Goal: Information Seeking & Learning: Learn about a topic

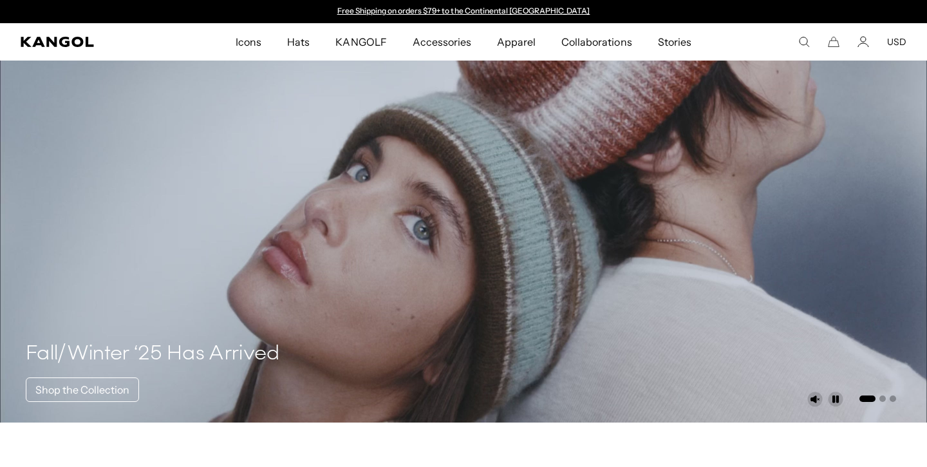
click at [0, 0] on div "POPUP Form" at bounding box center [0, 0] width 0 height 0
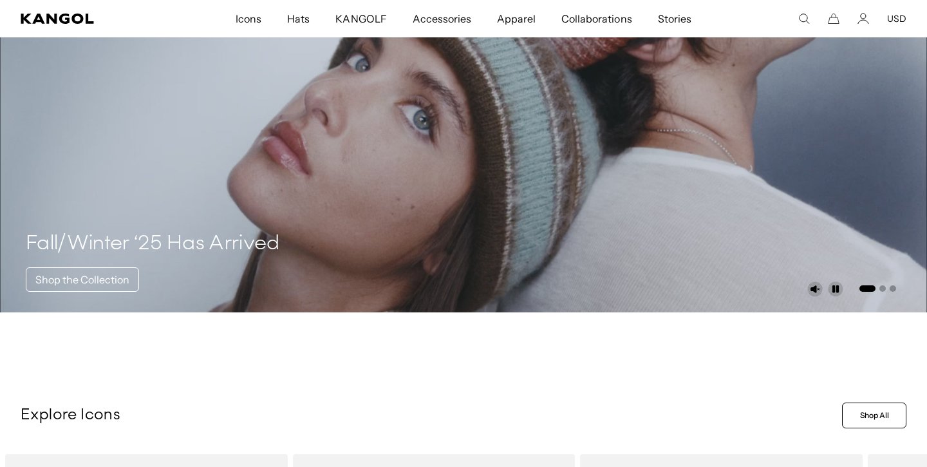
scroll to position [110, 0]
click at [91, 274] on link "Shop the Collection" at bounding box center [82, 279] width 113 height 24
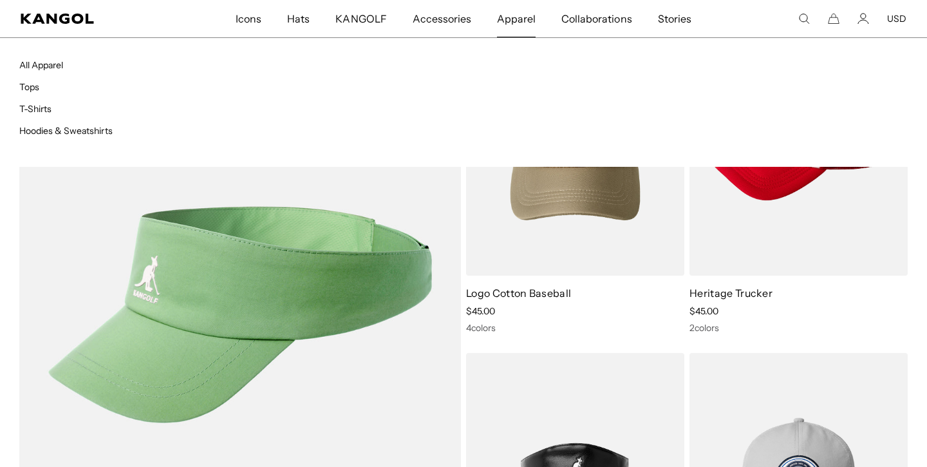
scroll to position [0, 265]
click at [95, 126] on link "Hoodies & Sweatshirts" at bounding box center [65, 131] width 93 height 12
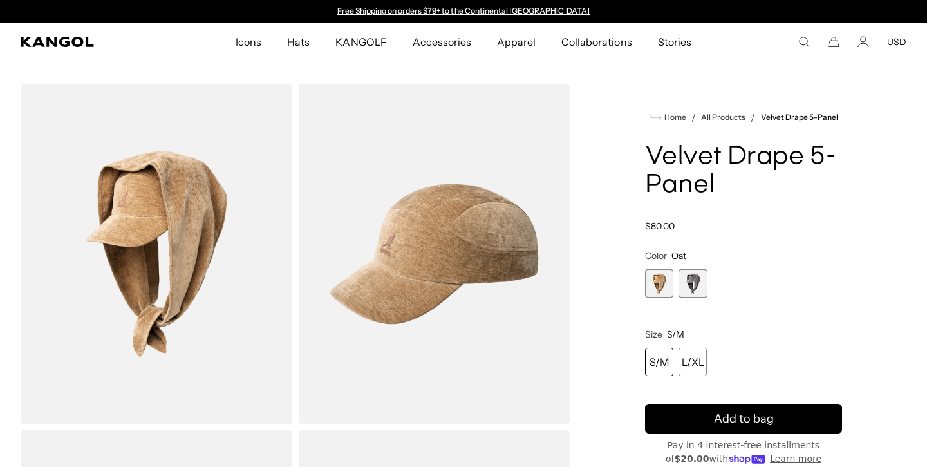
scroll to position [729, 0]
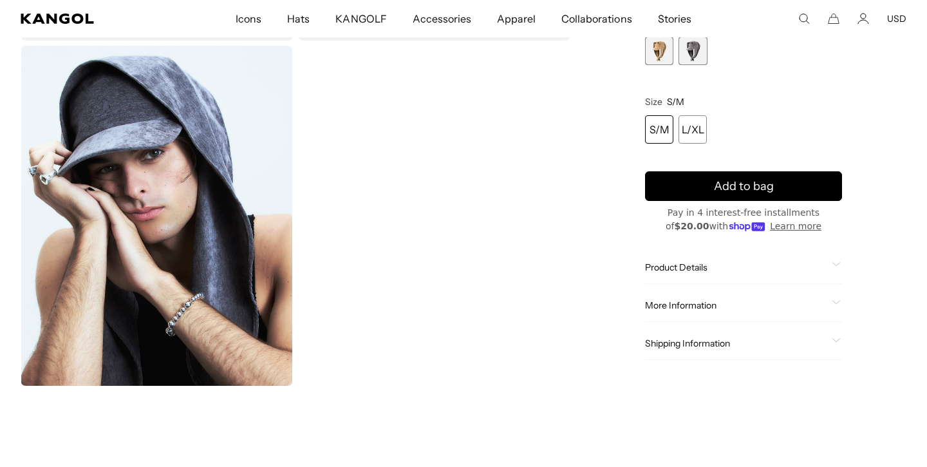
click at [704, 54] on span "2 of 2" at bounding box center [692, 51] width 28 height 28
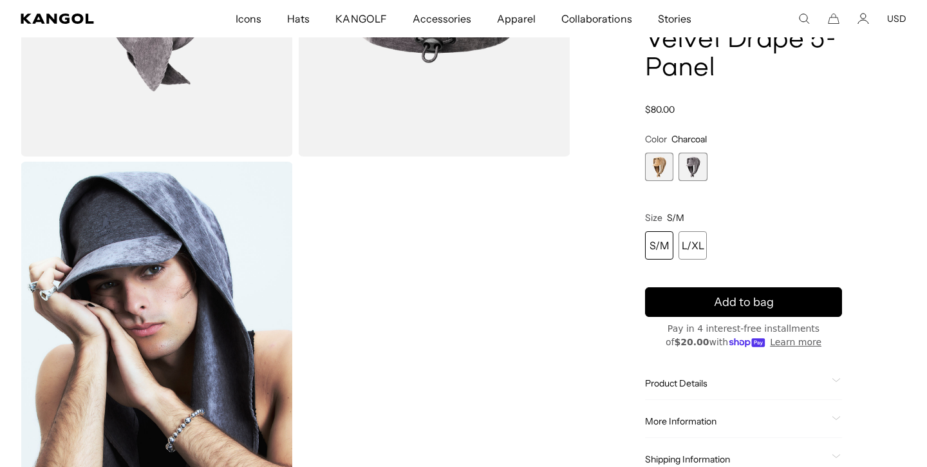
scroll to position [611, 0]
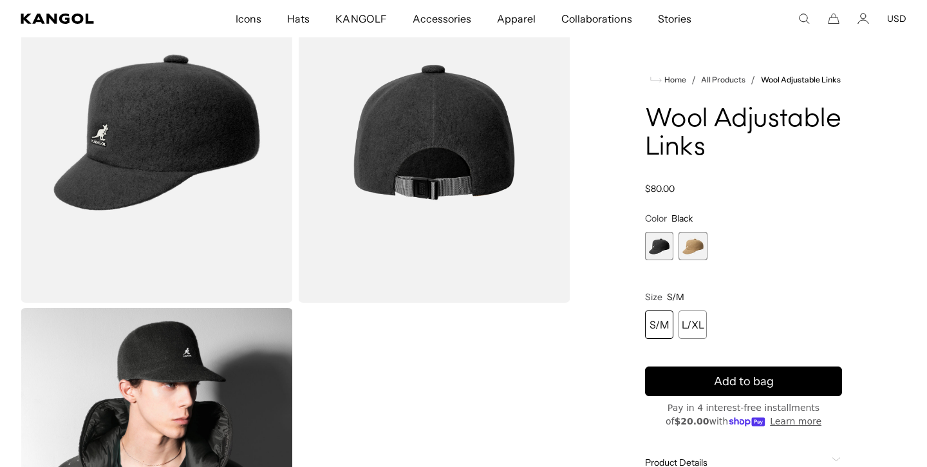
scroll to position [333, 0]
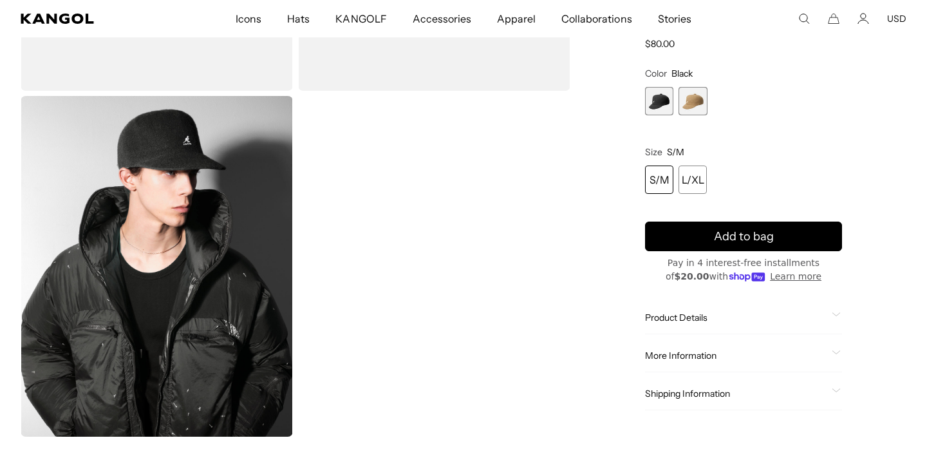
click at [208, 222] on img "Gallery Viewer" at bounding box center [157, 266] width 272 height 340
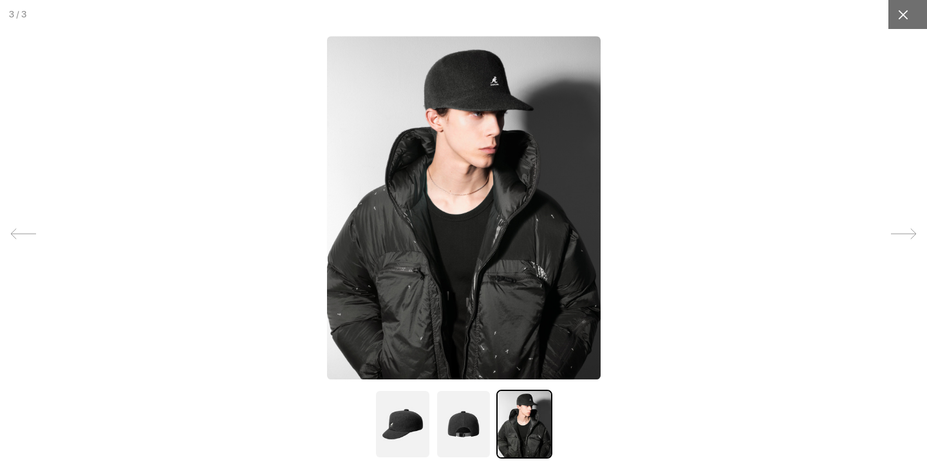
scroll to position [0, 0]
click at [903, 23] on div at bounding box center [902, 14] width 29 height 29
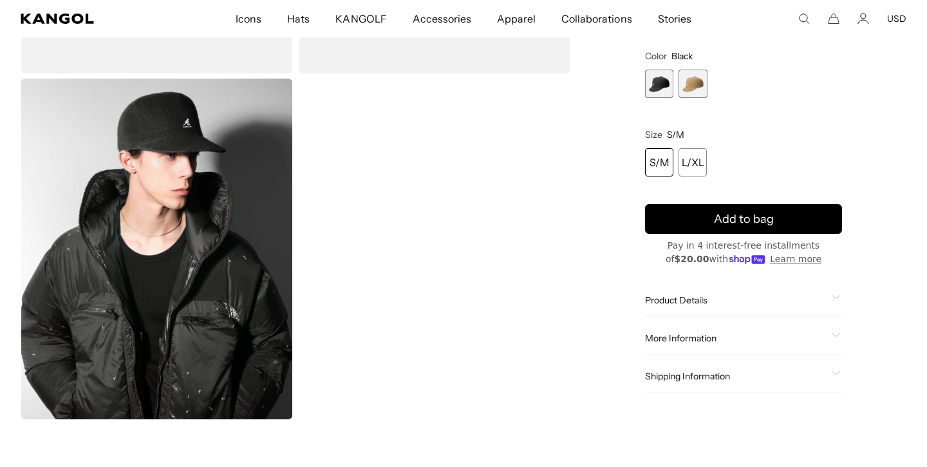
click at [688, 82] on span "2 of 2" at bounding box center [692, 84] width 28 height 28
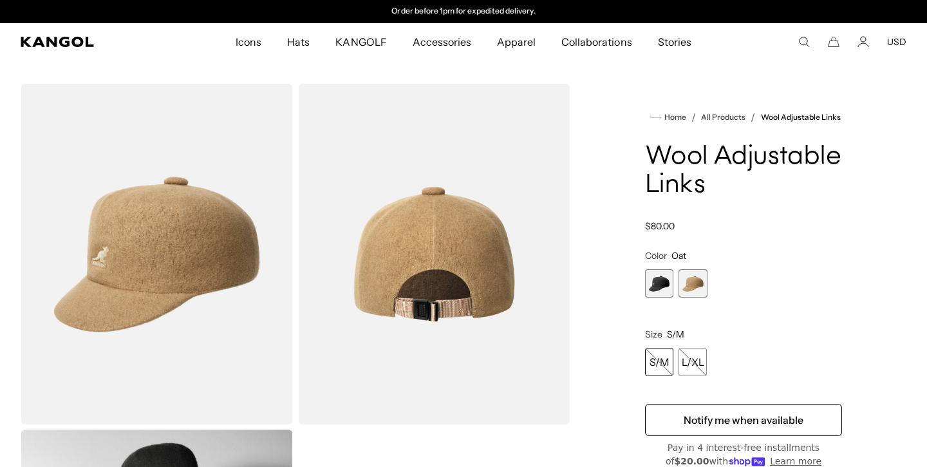
click at [651, 278] on span "1 of 2" at bounding box center [659, 283] width 28 height 28
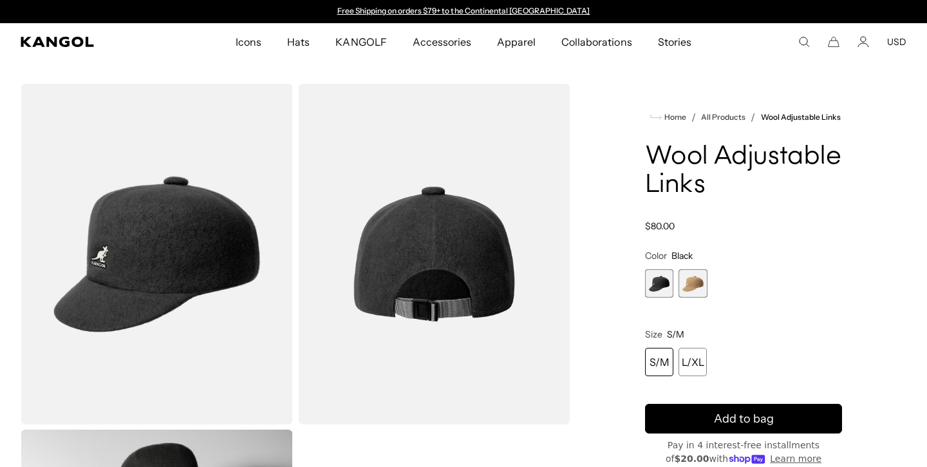
click at [696, 290] on span "2 of 2" at bounding box center [692, 283] width 28 height 28
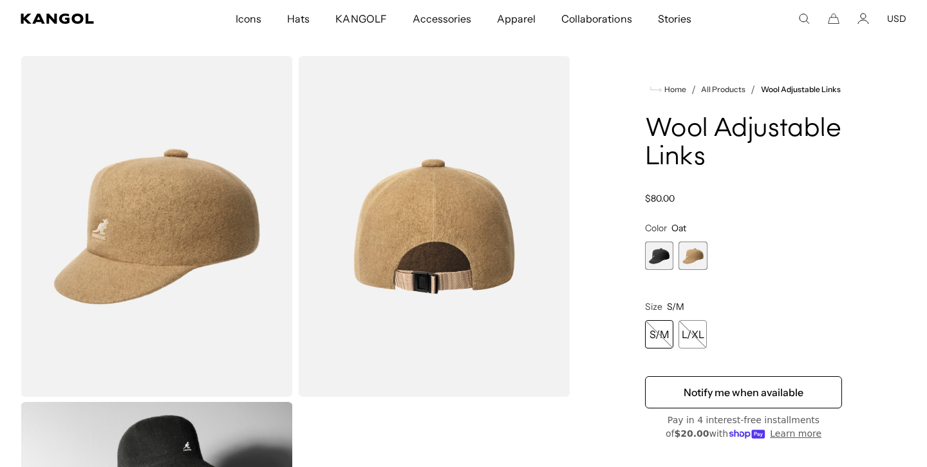
click at [658, 251] on span "1 of 2" at bounding box center [659, 255] width 28 height 28
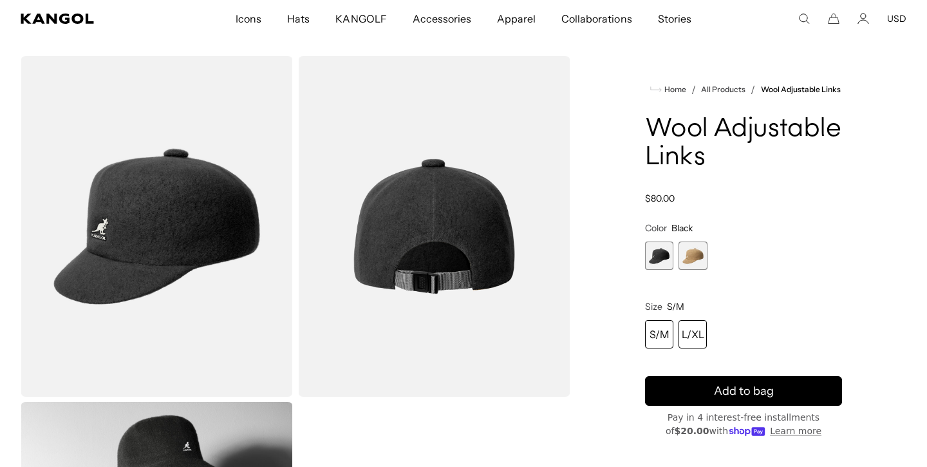
click at [694, 340] on div "L/XL" at bounding box center [692, 334] width 28 height 28
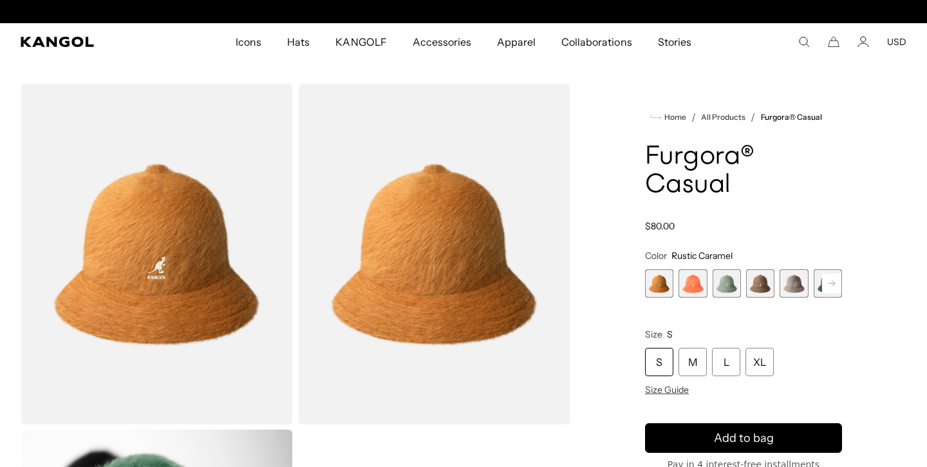
click at [694, 283] on span "2 of 12" at bounding box center [692, 283] width 28 height 28
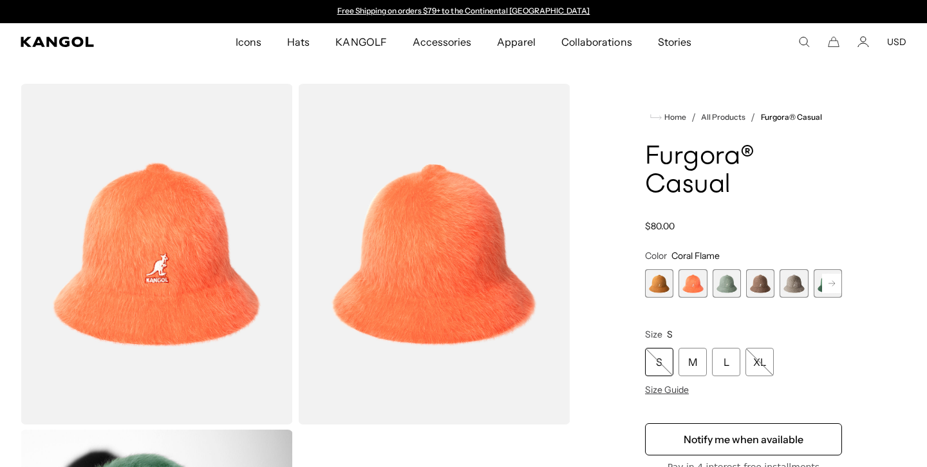
scroll to position [0, 265]
click at [729, 285] on span "3 of 12" at bounding box center [726, 283] width 28 height 28
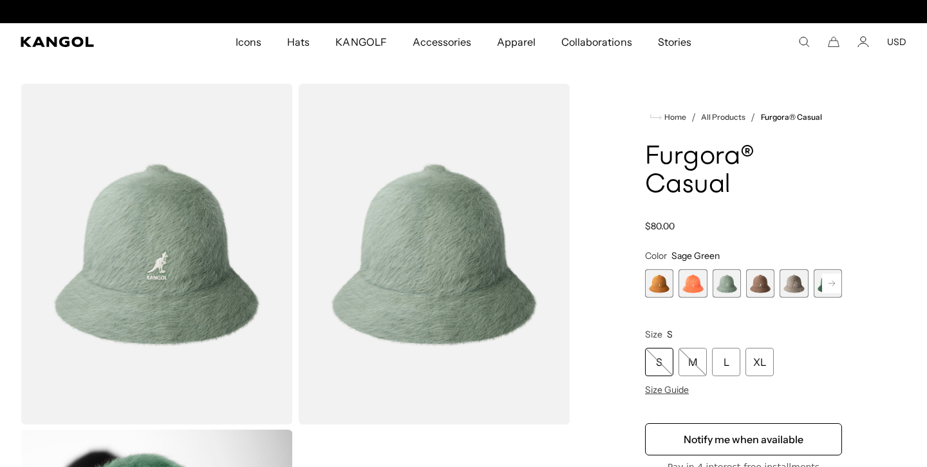
scroll to position [0, 265]
click at [768, 277] on span "4 of 12" at bounding box center [760, 283] width 28 height 28
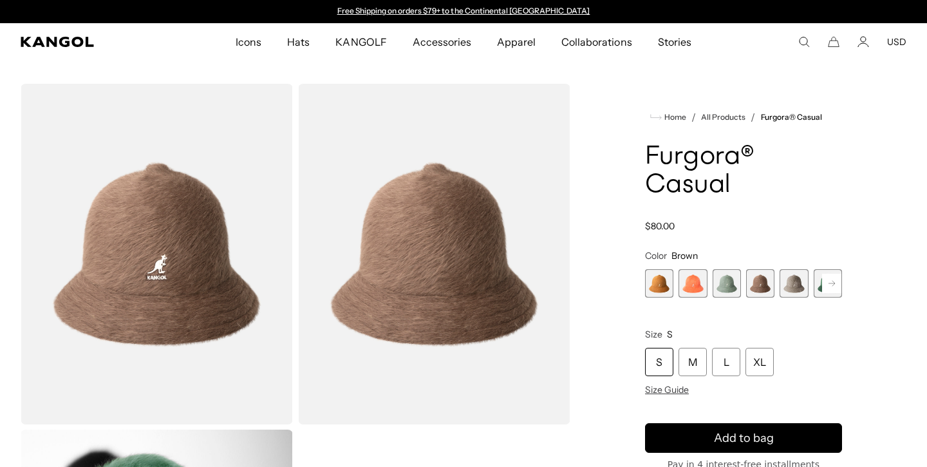
click at [783, 286] on span "5 of 12" at bounding box center [793, 283] width 28 height 28
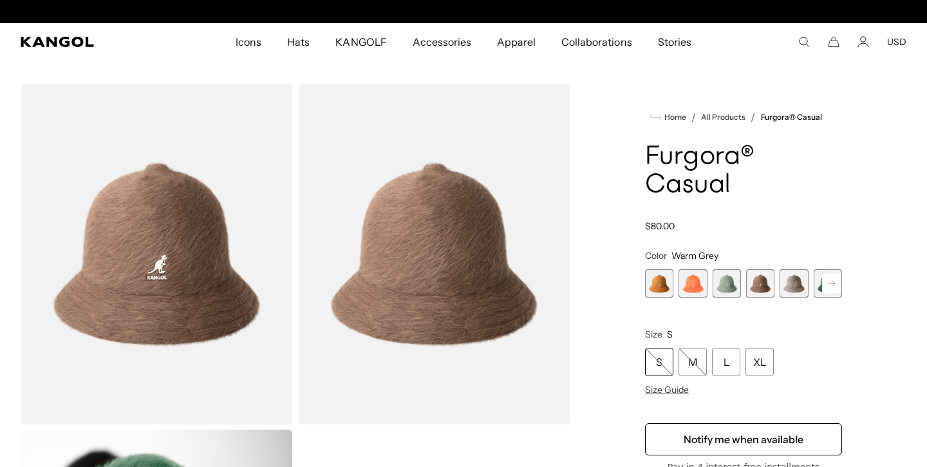
scroll to position [0, 265]
click at [783, 286] on span "5 of 12" at bounding box center [793, 283] width 28 height 28
click at [796, 284] on span "5 of 12" at bounding box center [793, 283] width 28 height 28
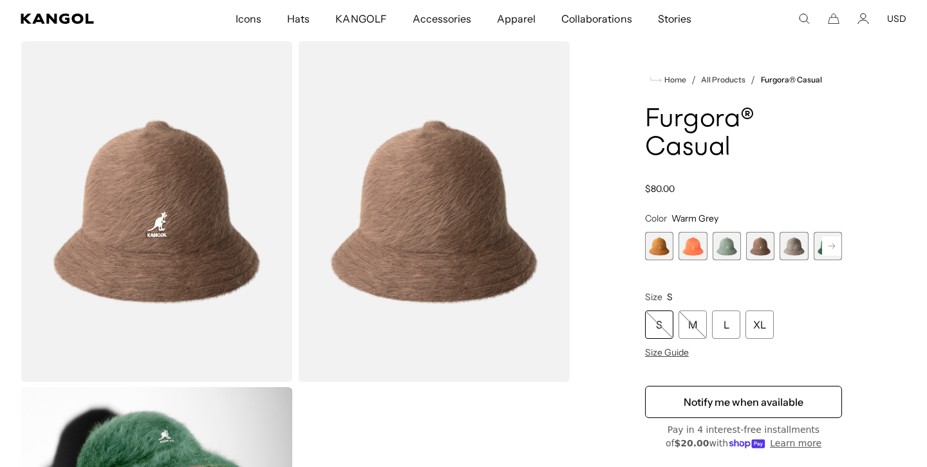
scroll to position [60, 0]
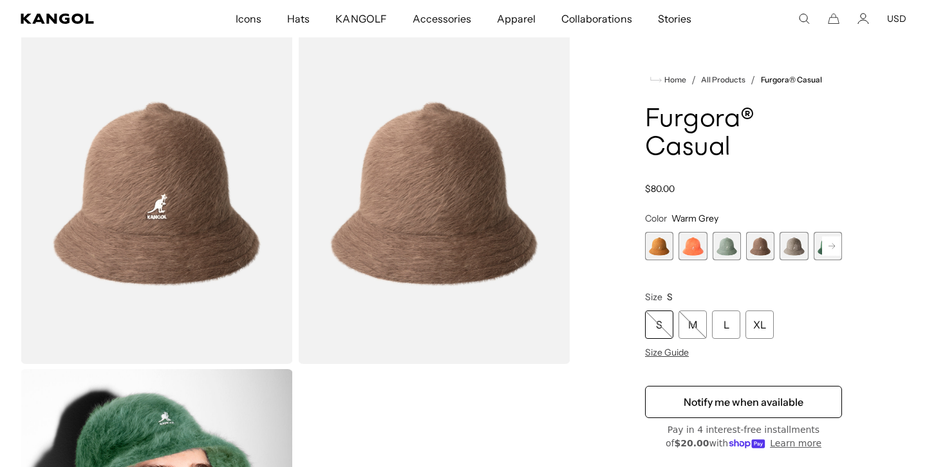
click at [796, 247] on span "5 of 12" at bounding box center [793, 246] width 28 height 28
click at [838, 244] on rect at bounding box center [831, 245] width 19 height 19
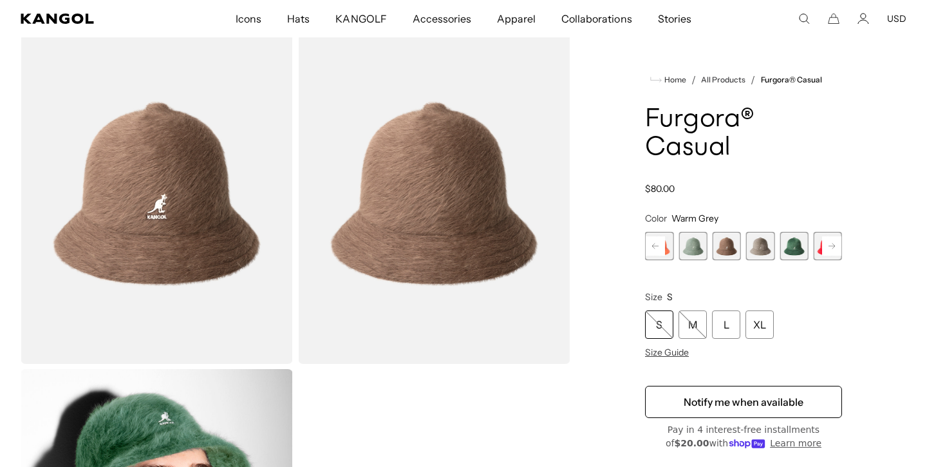
click at [759, 245] on span "5 of 12" at bounding box center [760, 246] width 28 height 28
click at [801, 247] on span "6 of 12" at bounding box center [793, 246] width 28 height 28
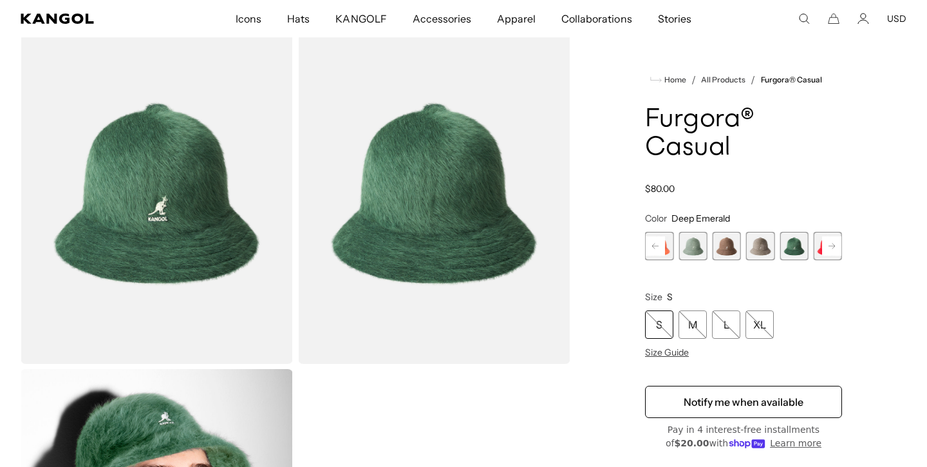
click at [758, 244] on span "5 of 12" at bounding box center [760, 246] width 28 height 28
click at [799, 252] on span "6 of 12" at bounding box center [793, 246] width 28 height 28
click at [834, 247] on rect at bounding box center [831, 245] width 19 height 19
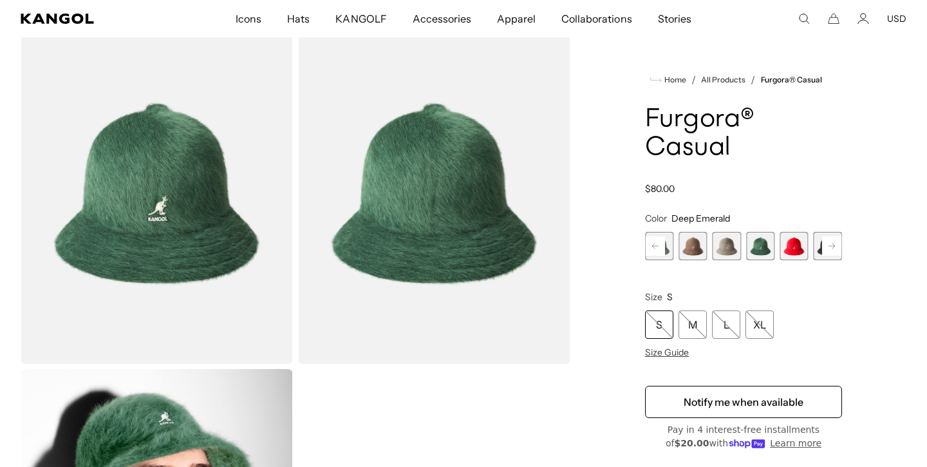
scroll to position [0, 0]
click at [792, 248] on span "7 of 12" at bounding box center [793, 246] width 28 height 28
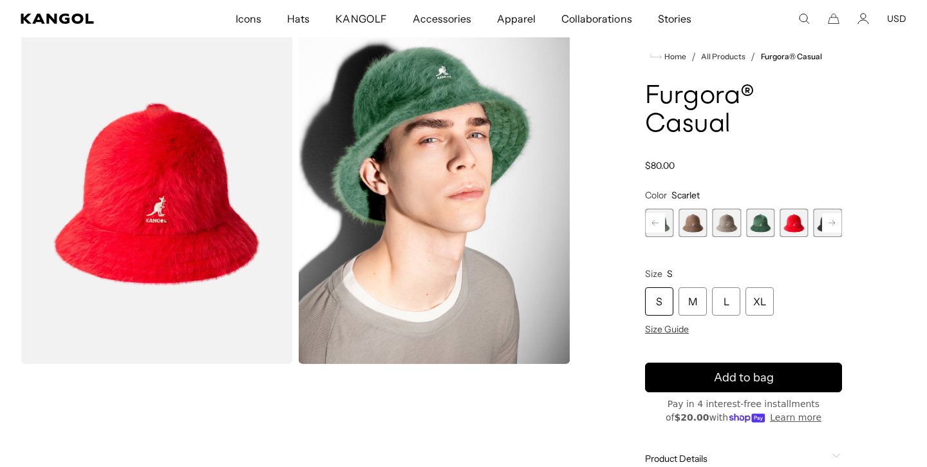
click at [835, 225] on rect at bounding box center [831, 222] width 19 height 19
click at [755, 223] on span "8 of 12" at bounding box center [760, 223] width 28 height 28
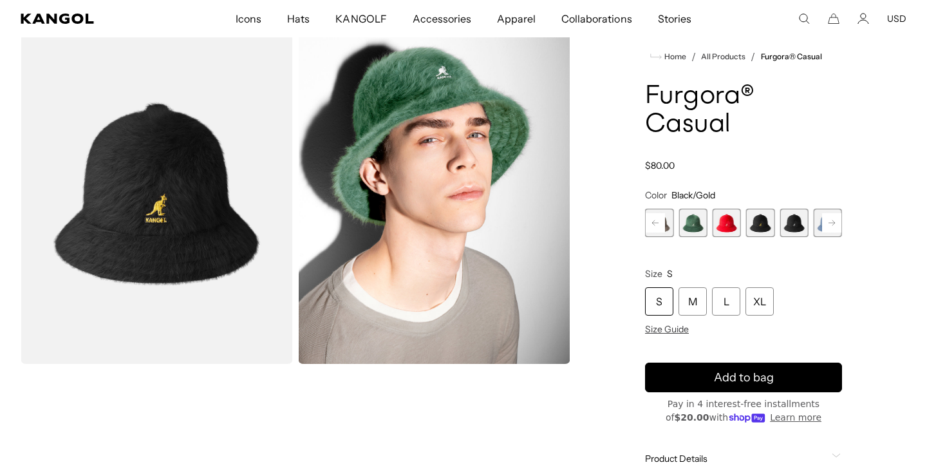
click at [793, 228] on span "9 of 12" at bounding box center [793, 223] width 28 height 28
click at [833, 224] on icon at bounding box center [831, 222] width 6 height 5
click at [757, 221] on span "10 of 12" at bounding box center [760, 223] width 28 height 28
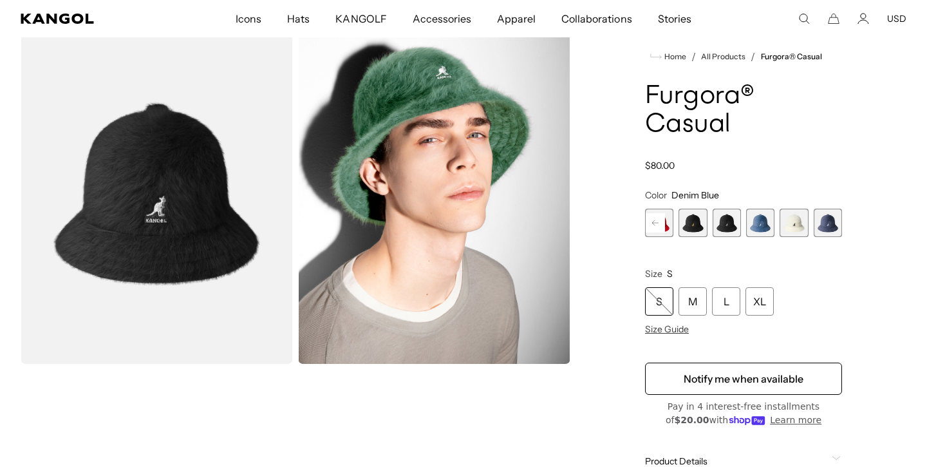
click at [792, 225] on span "11 of 12" at bounding box center [793, 223] width 28 height 28
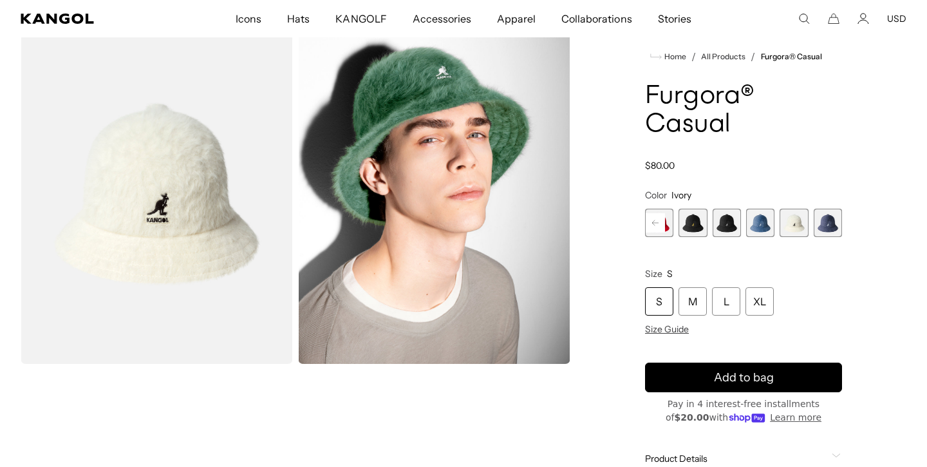
click at [835, 231] on span "12 of 12" at bounding box center [828, 223] width 28 height 28
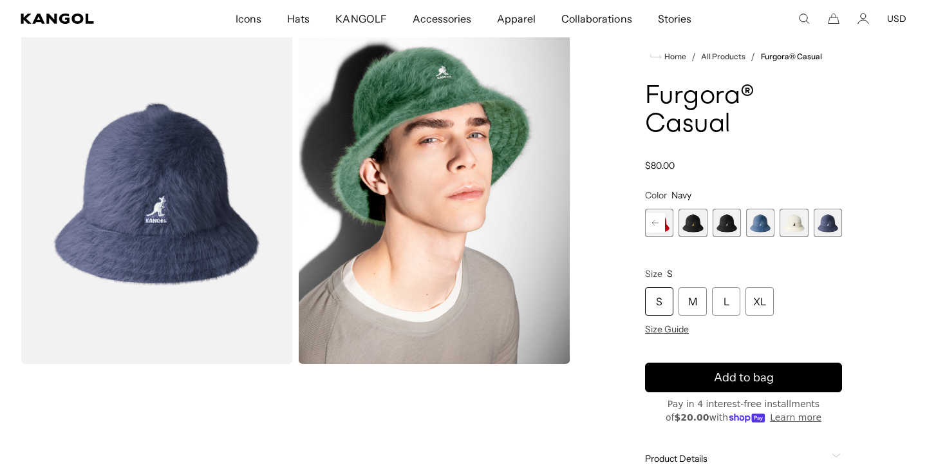
scroll to position [0, 265]
click at [761, 219] on span "10 of 12" at bounding box center [760, 223] width 28 height 28
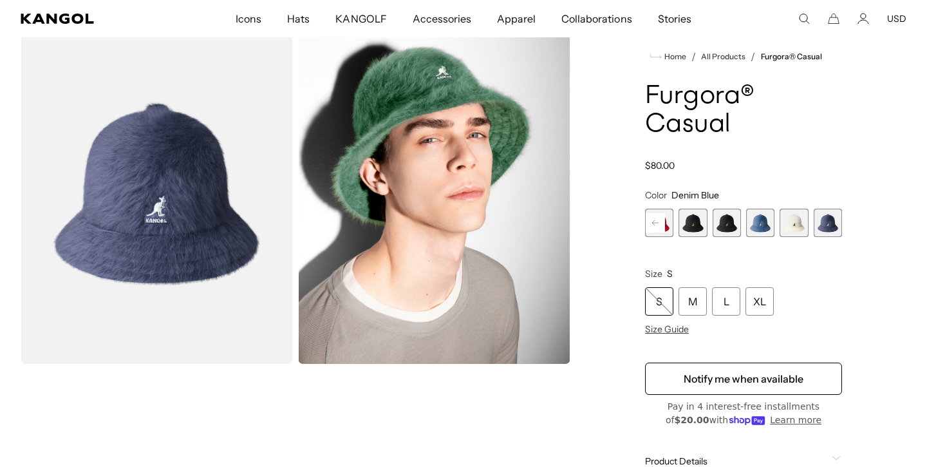
click at [833, 224] on span "12 of 12" at bounding box center [828, 223] width 28 height 28
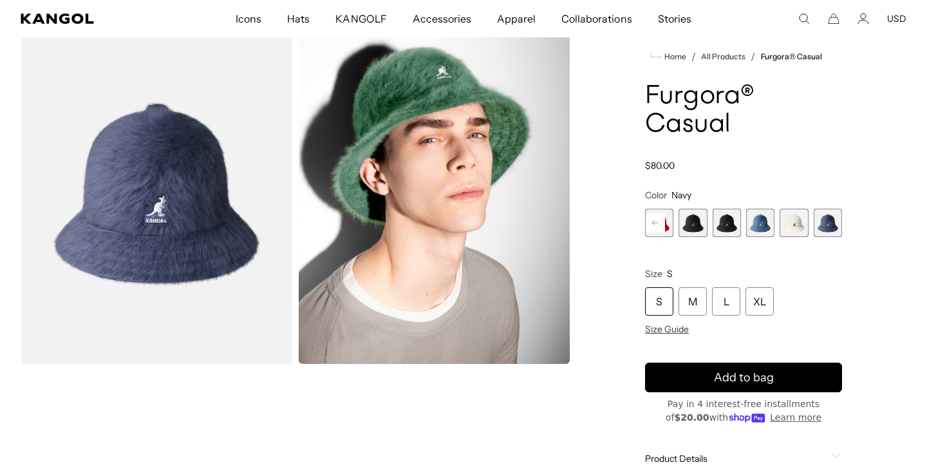
click at [659, 225] on rect at bounding box center [655, 222] width 19 height 19
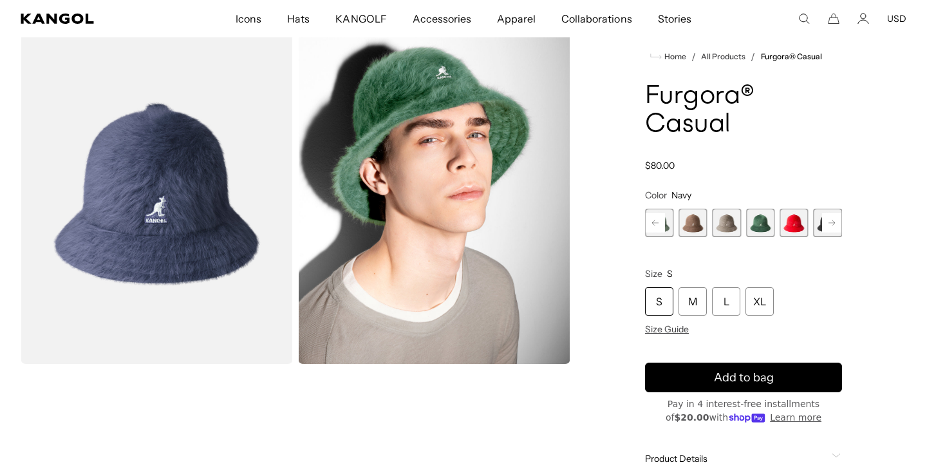
click at [659, 225] on rect at bounding box center [655, 222] width 19 height 19
click at [669, 230] on span "1 of 12" at bounding box center [659, 223] width 28 height 28
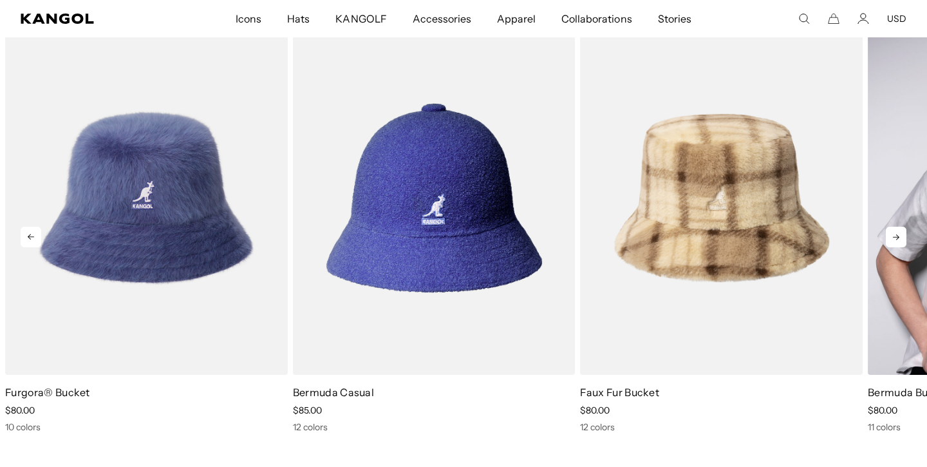
scroll to position [907, 0]
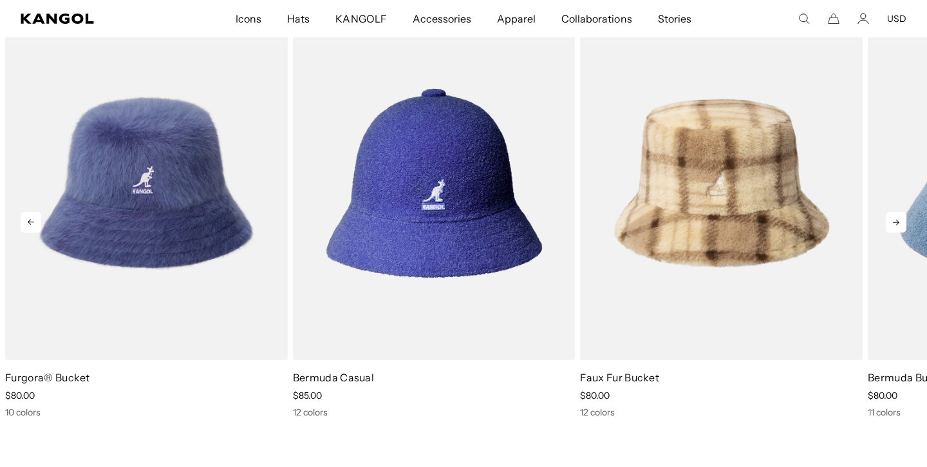
click at [900, 222] on icon at bounding box center [896, 222] width 21 height 21
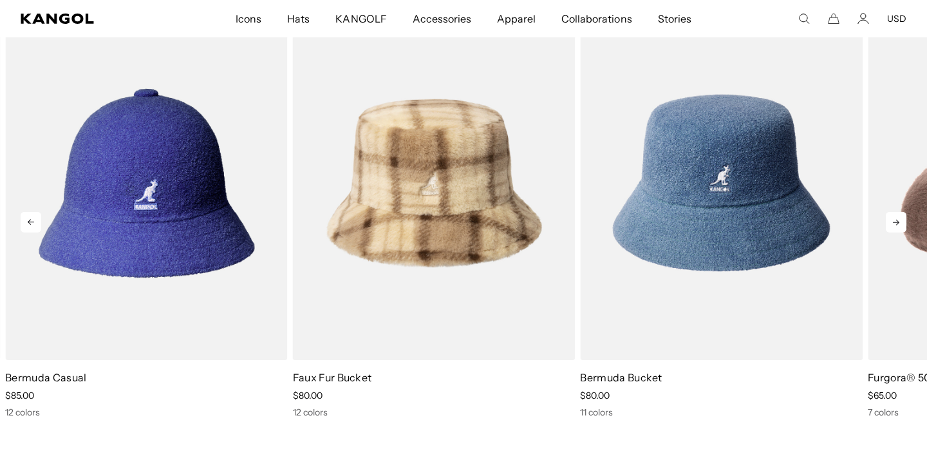
click at [900, 222] on icon at bounding box center [896, 222] width 21 height 21
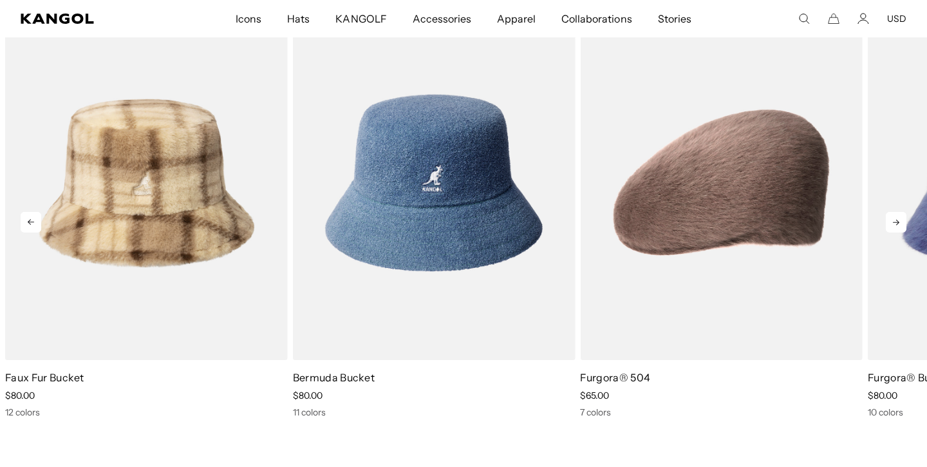
click at [900, 222] on icon at bounding box center [896, 222] width 21 height 21
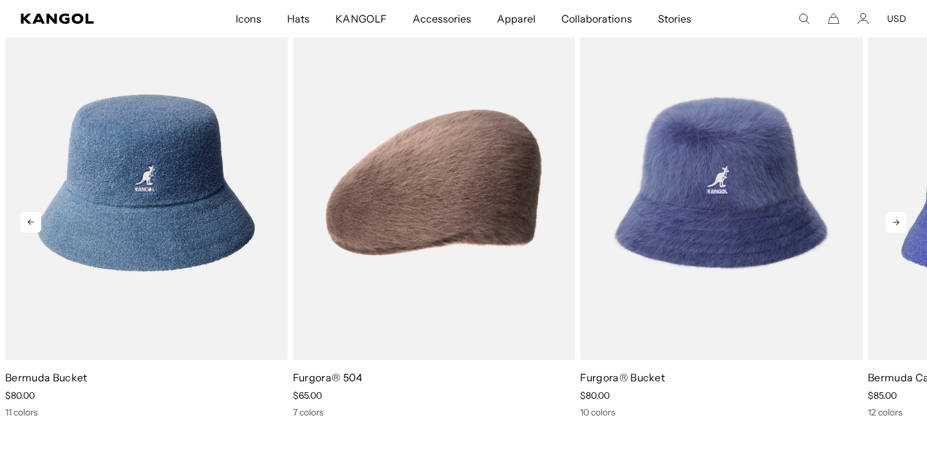
scroll to position [0, 0]
click at [900, 222] on icon at bounding box center [896, 222] width 21 height 21
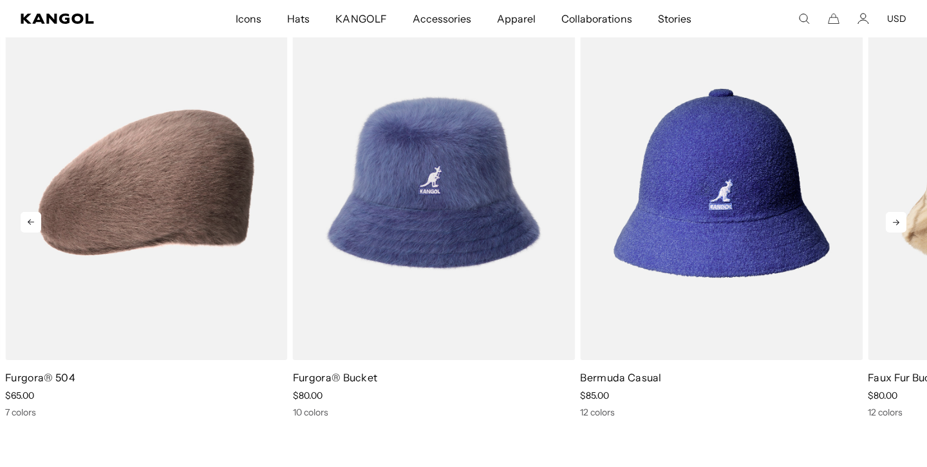
click at [900, 222] on icon at bounding box center [896, 222] width 21 height 21
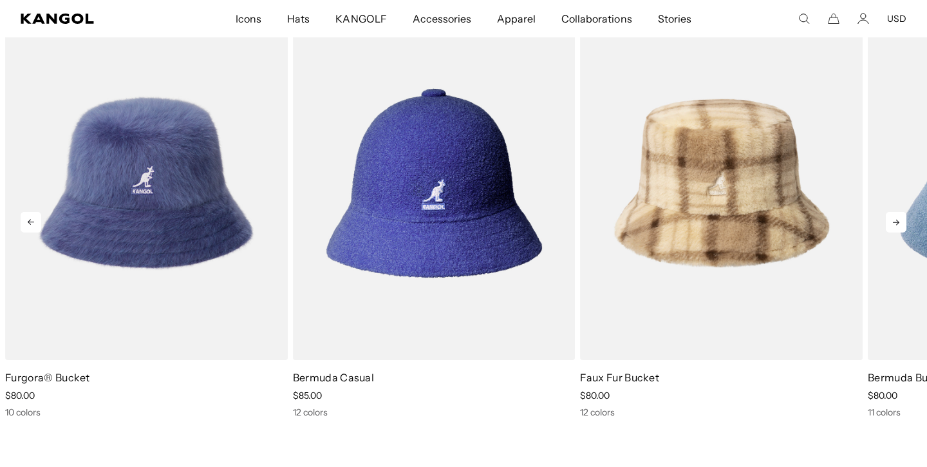
scroll to position [0, 265]
click at [900, 222] on icon at bounding box center [896, 222] width 21 height 21
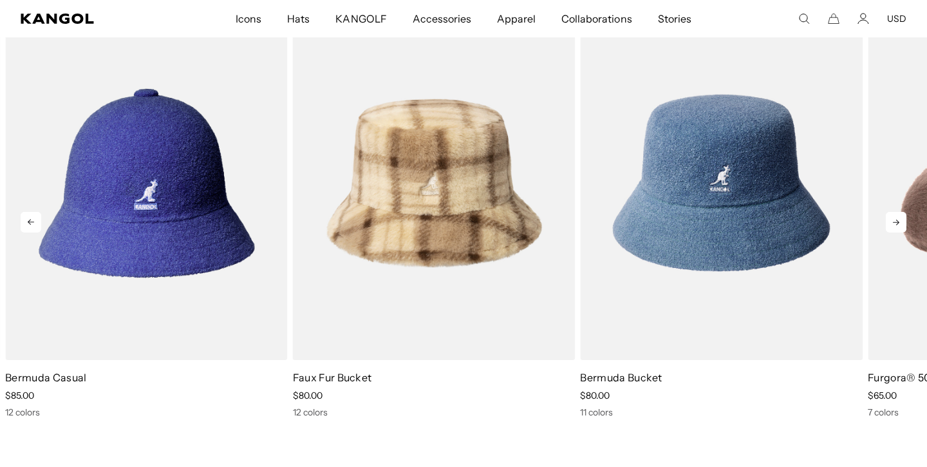
click at [900, 222] on icon at bounding box center [896, 222] width 21 height 21
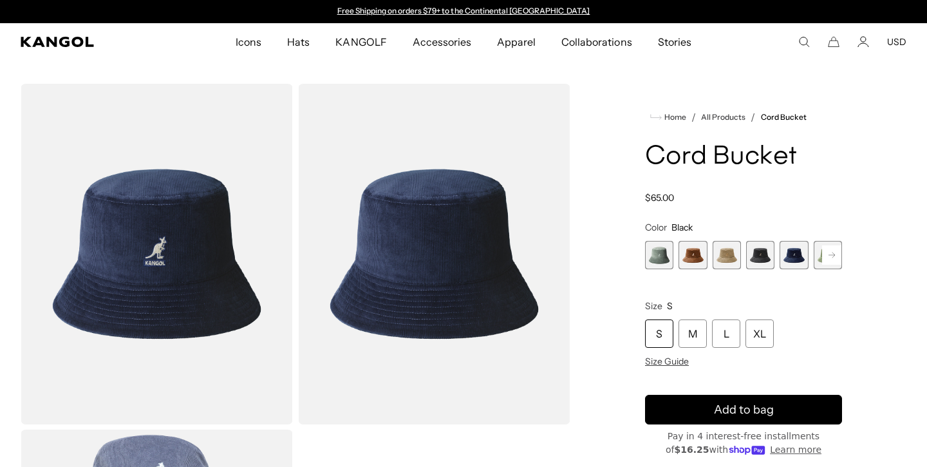
click at [832, 256] on rect at bounding box center [831, 254] width 19 height 19
click at [831, 257] on rect at bounding box center [831, 254] width 19 height 19
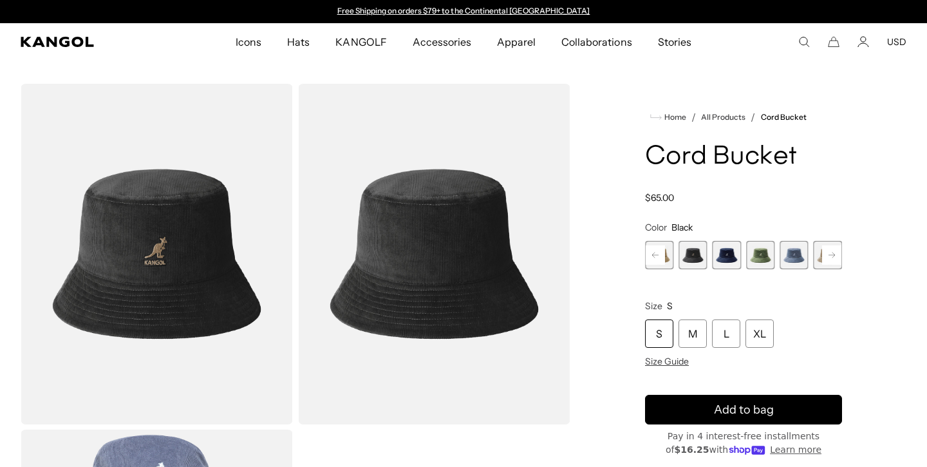
click at [782, 261] on span "7 of 9" at bounding box center [793, 255] width 28 height 28
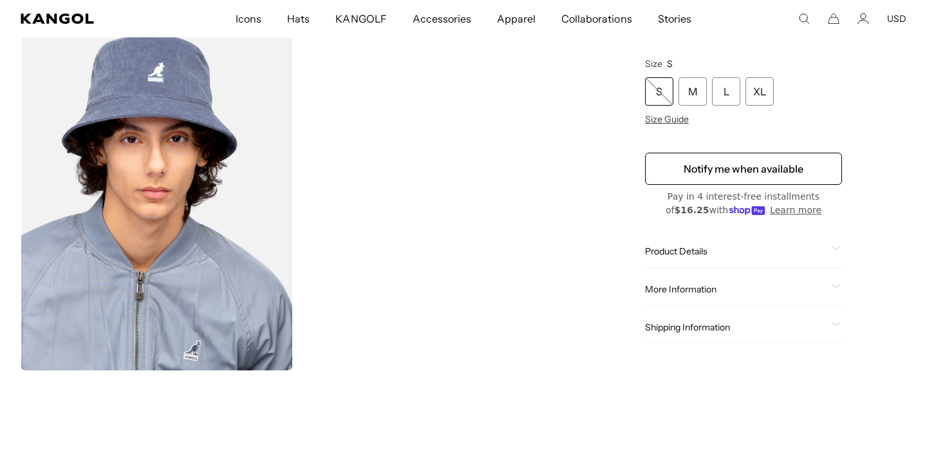
scroll to position [408, 0]
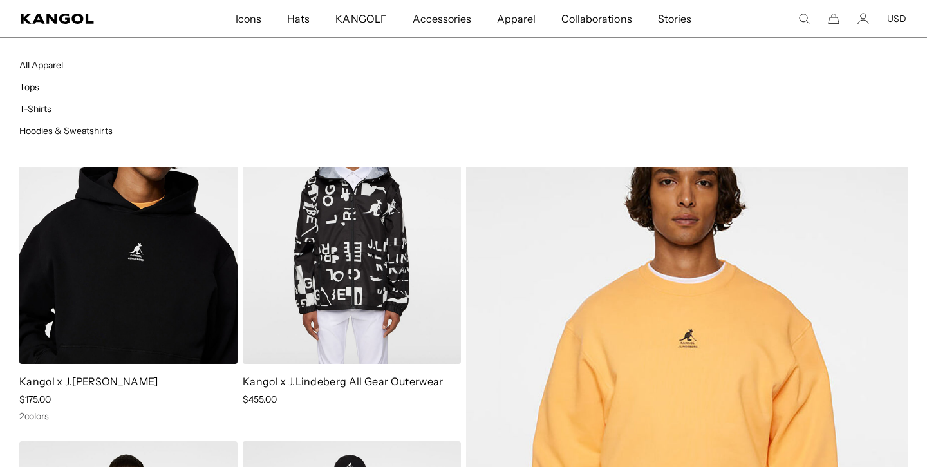
scroll to position [0, 265]
click at [39, 107] on link "T-Shirts" at bounding box center [35, 109] width 32 height 12
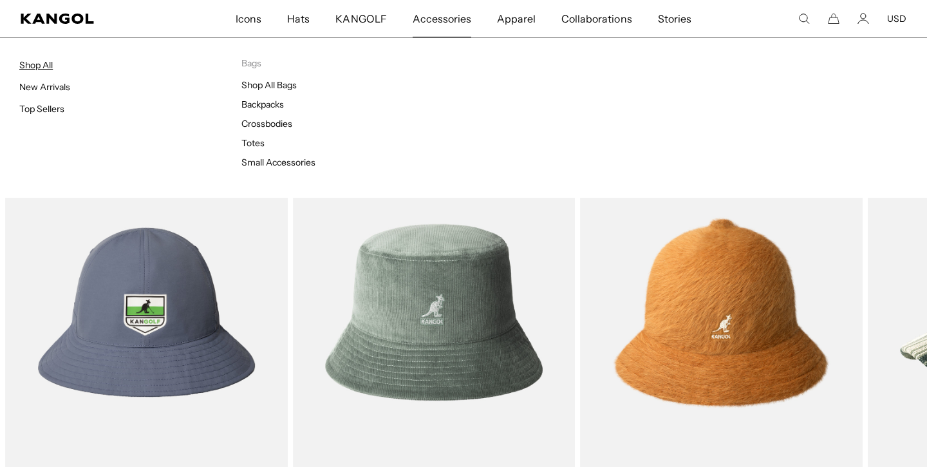
click at [33, 61] on link "Shop All" at bounding box center [35, 65] width 33 height 12
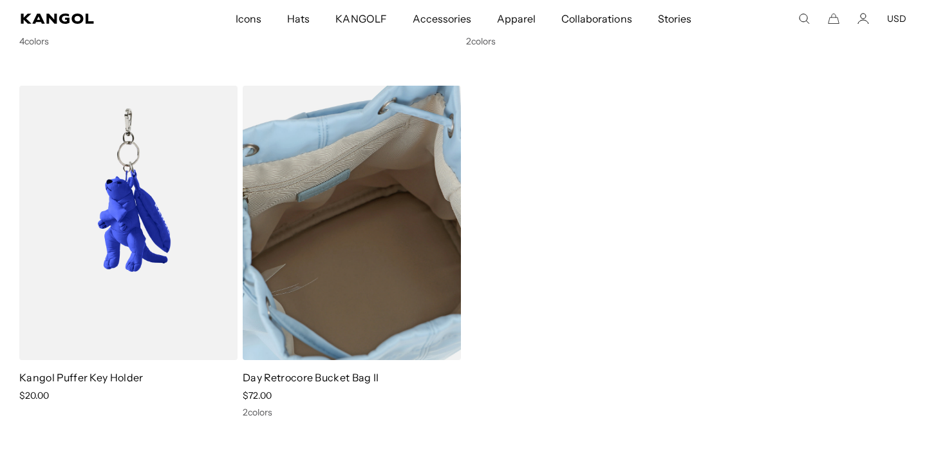
scroll to position [0, 265]
click at [335, 375] on link "Day Retrocore Bucket Bag II" at bounding box center [311, 377] width 136 height 13
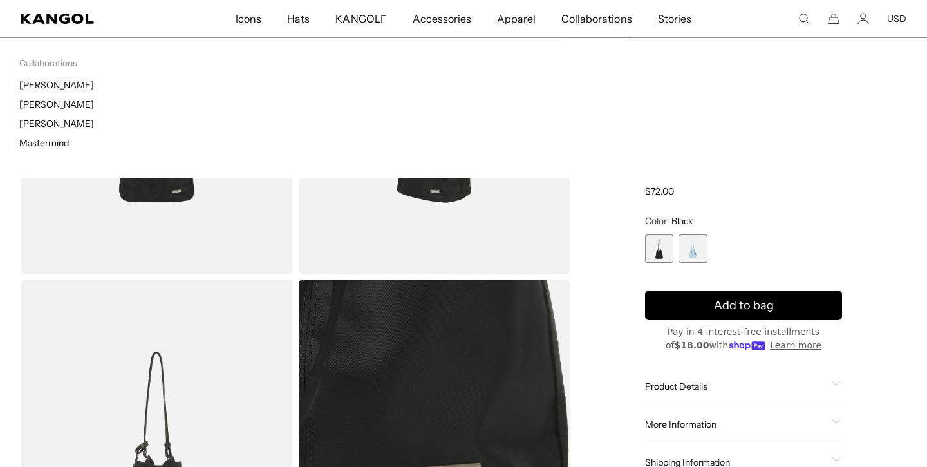
scroll to position [0, 265]
click at [72, 104] on link "[PERSON_NAME]" at bounding box center [56, 104] width 75 height 12
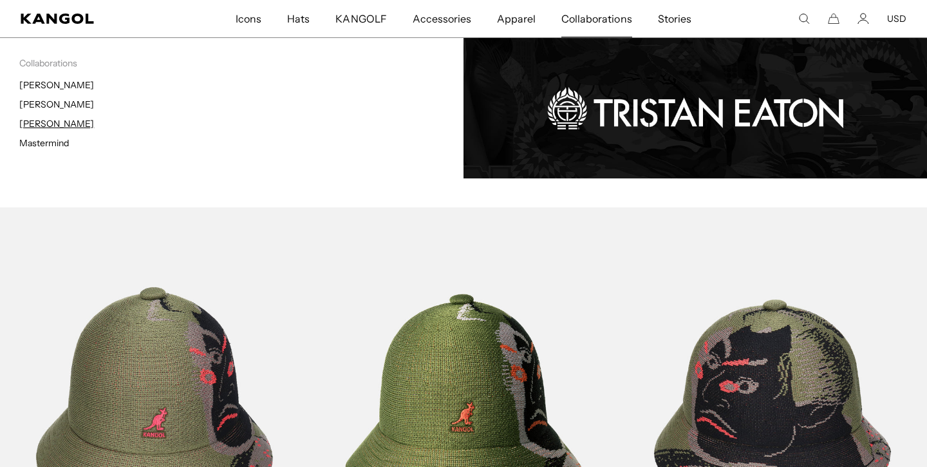
click at [64, 126] on link "[PERSON_NAME]" at bounding box center [56, 124] width 75 height 12
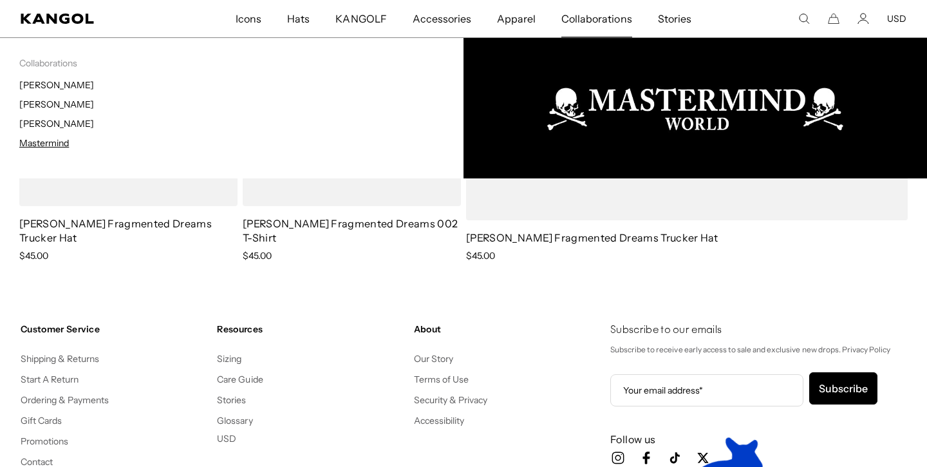
click at [51, 147] on link "Mastermind" at bounding box center [44, 143] width 50 height 12
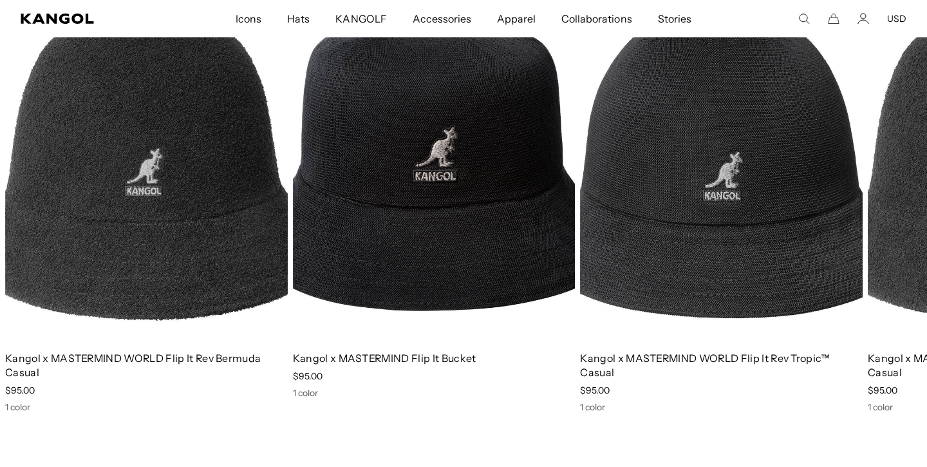
scroll to position [0, 265]
click at [228, 366] on p "Kangol x MASTERMIND WORLD Flip It Rev Bermuda Casual" at bounding box center [146, 365] width 283 height 28
click at [239, 302] on img "1 of 3" at bounding box center [146, 163] width 283 height 355
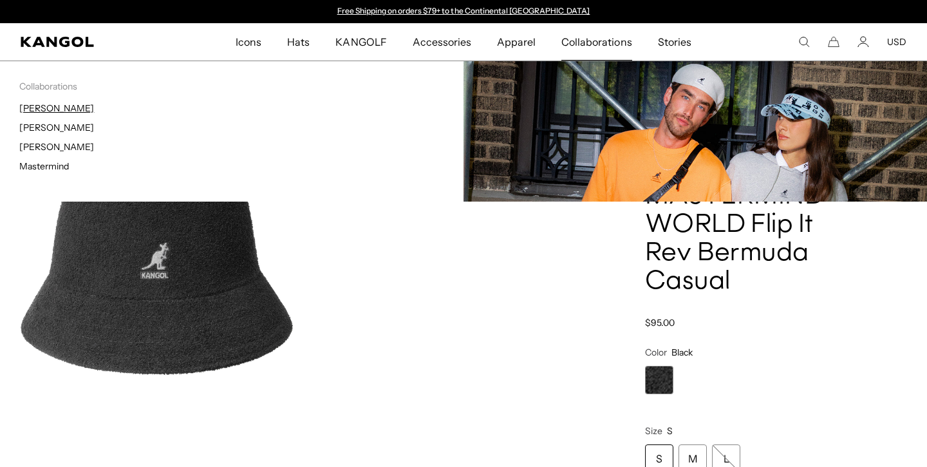
click at [46, 109] on link "[PERSON_NAME]" at bounding box center [56, 108] width 75 height 12
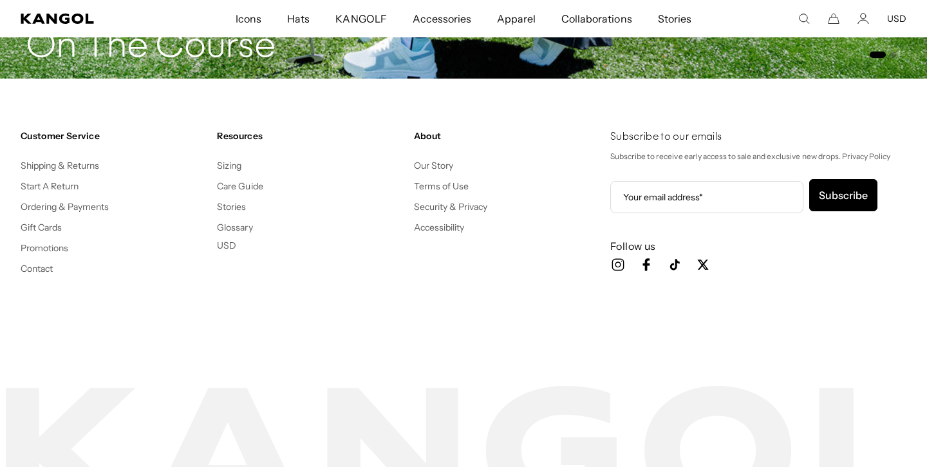
scroll to position [2186, 0]
